Goal: Use online tool/utility: Utilize a website feature to perform a specific function

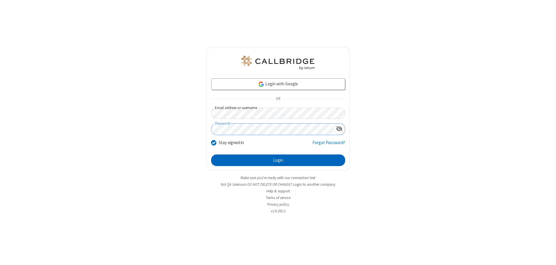
click at [278, 160] on button "Login" at bounding box center [278, 161] width 134 height 12
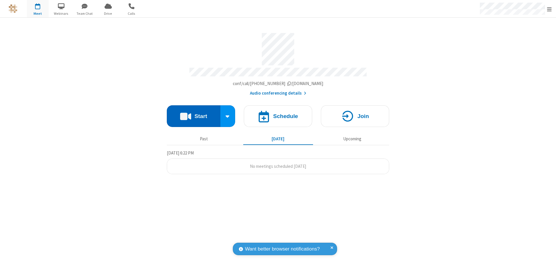
click at [193, 114] on button "Start" at bounding box center [194, 116] width 54 height 22
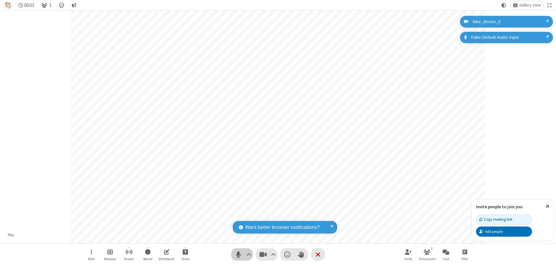
click at [238, 255] on span "Mute (⌘+Shift+A)" at bounding box center [238, 255] width 9 height 8
click at [238, 255] on span "Unmute (⌘+Shift+A)" at bounding box center [238, 255] width 9 height 8
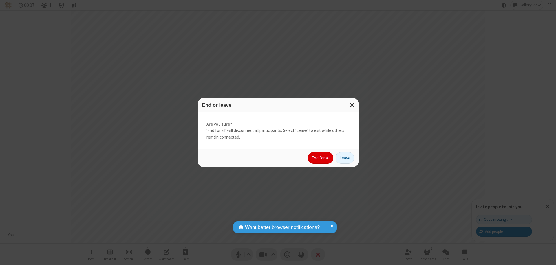
click at [321, 158] on button "End for all" at bounding box center [320, 158] width 25 height 12
